Goal: Task Accomplishment & Management: Manage account settings

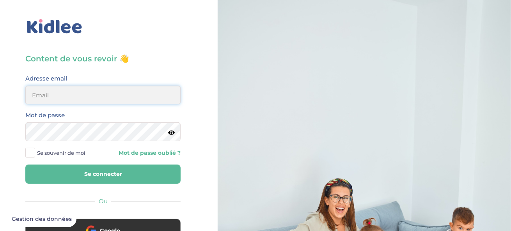
click at [90, 98] on input "email" at bounding box center [102, 95] width 155 height 19
type input "[EMAIL_ADDRESS][DOMAIN_NAME]"
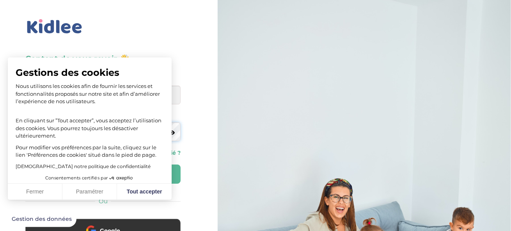
click at [25, 164] on button "Se connecter" at bounding box center [102, 173] width 155 height 19
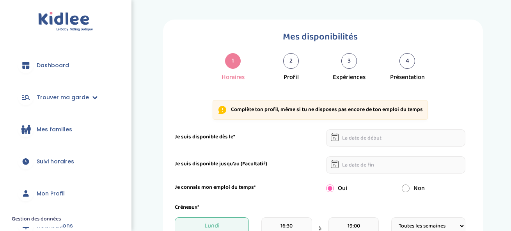
select select "1"
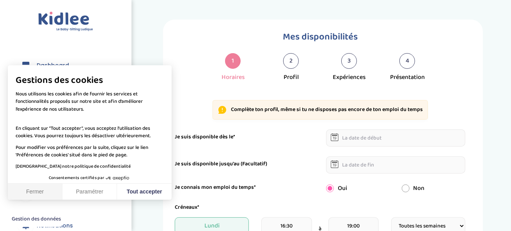
drag, startPoint x: 44, startPoint y: 195, endPoint x: 47, endPoint y: 193, distance: 4.2
click at [44, 194] on button "Fermer" at bounding box center [35, 192] width 55 height 16
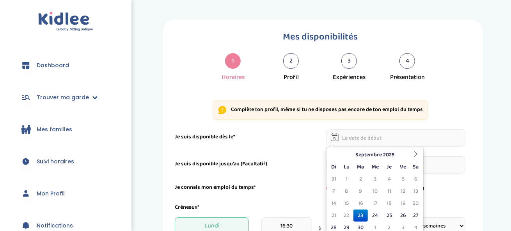
click at [353, 137] on input "text" at bounding box center [396, 137] width 140 height 17
drag, startPoint x: 346, startPoint y: 228, endPoint x: 347, endPoint y: 201, distance: 26.2
click at [346, 227] on td "29" at bounding box center [347, 227] width 14 height 12
type input "[DATE]"
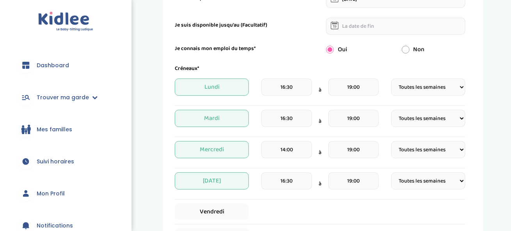
scroll to position [156, 0]
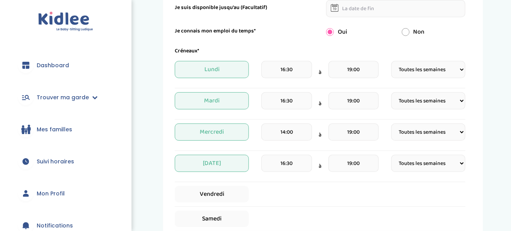
click at [364, 69] on input "19:00" at bounding box center [354, 69] width 50 height 17
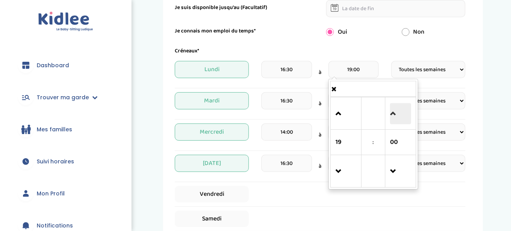
click at [392, 111] on span at bounding box center [400, 113] width 21 height 21
click at [393, 114] on span at bounding box center [400, 113] width 21 height 21
type input "19:30"
drag, startPoint x: 370, startPoint y: 206, endPoint x: 359, endPoint y: 176, distance: 31.4
click at [370, 205] on div "Créneaux* [DATE] 16:30 à 19:30 19 : 30 00 01 02 03 04 05 06 07 08 09 10 11 12 1…" at bounding box center [320, 149] width 291 height 205
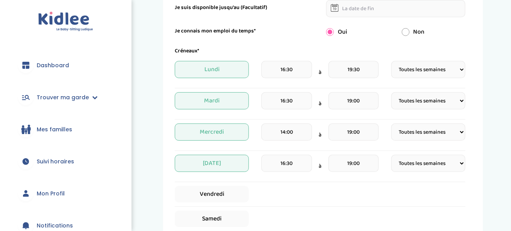
click at [360, 101] on input "19:00" at bounding box center [354, 100] width 50 height 17
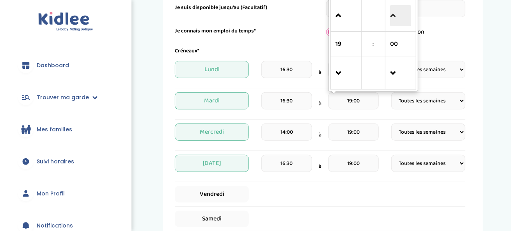
click at [390, 13] on span at bounding box center [400, 15] width 21 height 21
type input "19:30"
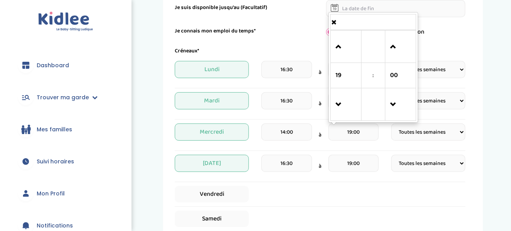
click at [346, 137] on input "19:00" at bounding box center [354, 131] width 50 height 17
click at [394, 44] on span at bounding box center [400, 46] width 21 height 21
click at [338, 109] on span at bounding box center [346, 104] width 21 height 21
type input "18:30"
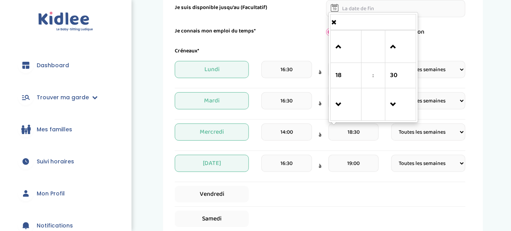
click at [346, 163] on input "19:00" at bounding box center [354, 163] width 50 height 17
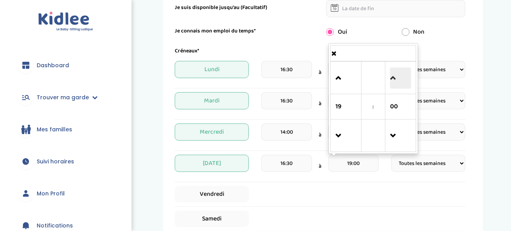
click at [396, 80] on span at bounding box center [400, 78] width 21 height 21
type input "19:30"
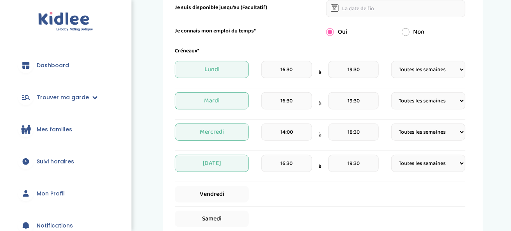
click at [319, 198] on div "Vendredi" at bounding box center [320, 194] width 291 height 16
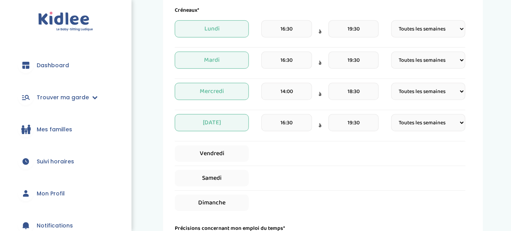
scroll to position [273, 0]
